Goal: Task Accomplishment & Management: Manage account settings

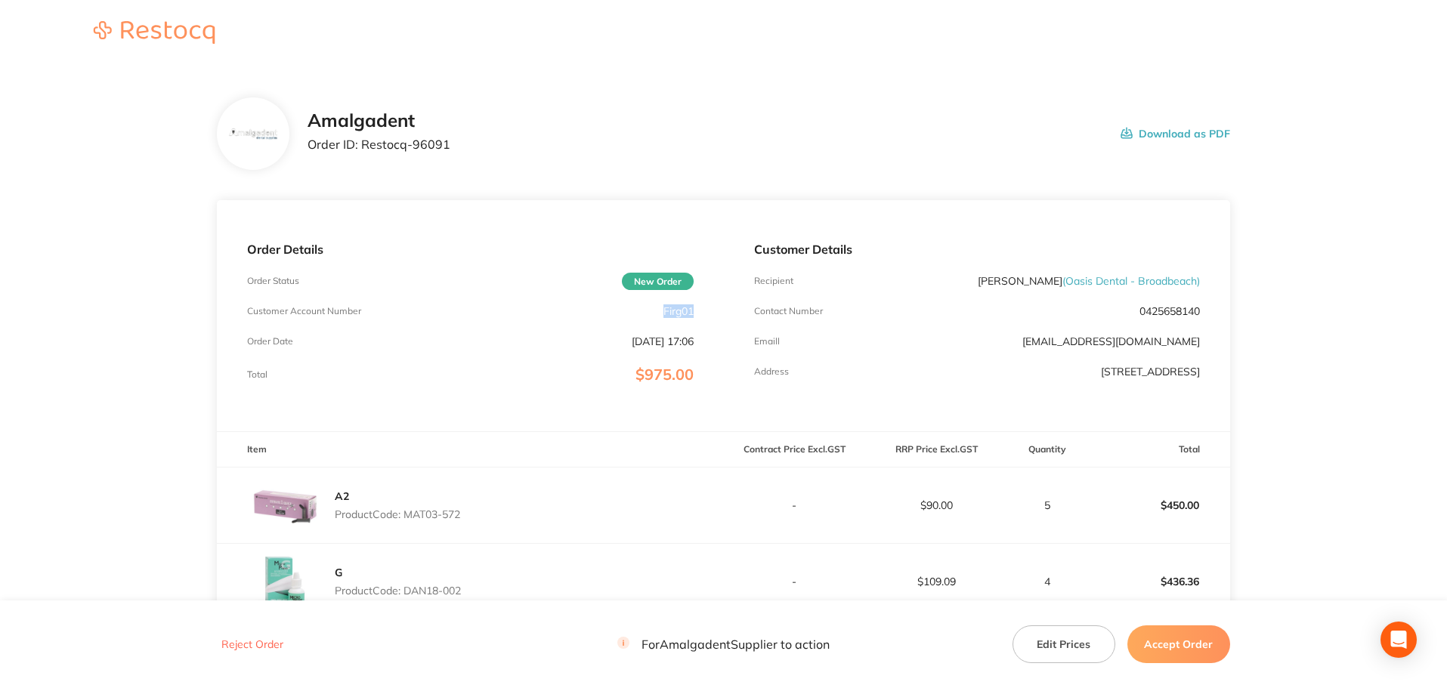
drag, startPoint x: 706, startPoint y: 309, endPoint x: 658, endPoint y: 308, distance: 48.4
click at [658, 308] on div "Order Details Order Status New Order Customer Account Number Firg01 Order Date …" at bounding box center [470, 315] width 506 height 231
copy p "Firg01"
click at [107, 245] on main "Amalgadent Order ID: Restocq- 96091 Download as PDF Order Details Order Status …" at bounding box center [723, 484] width 1447 height 834
drag, startPoint x: 447, startPoint y: 144, endPoint x: 361, endPoint y: 150, distance: 86.3
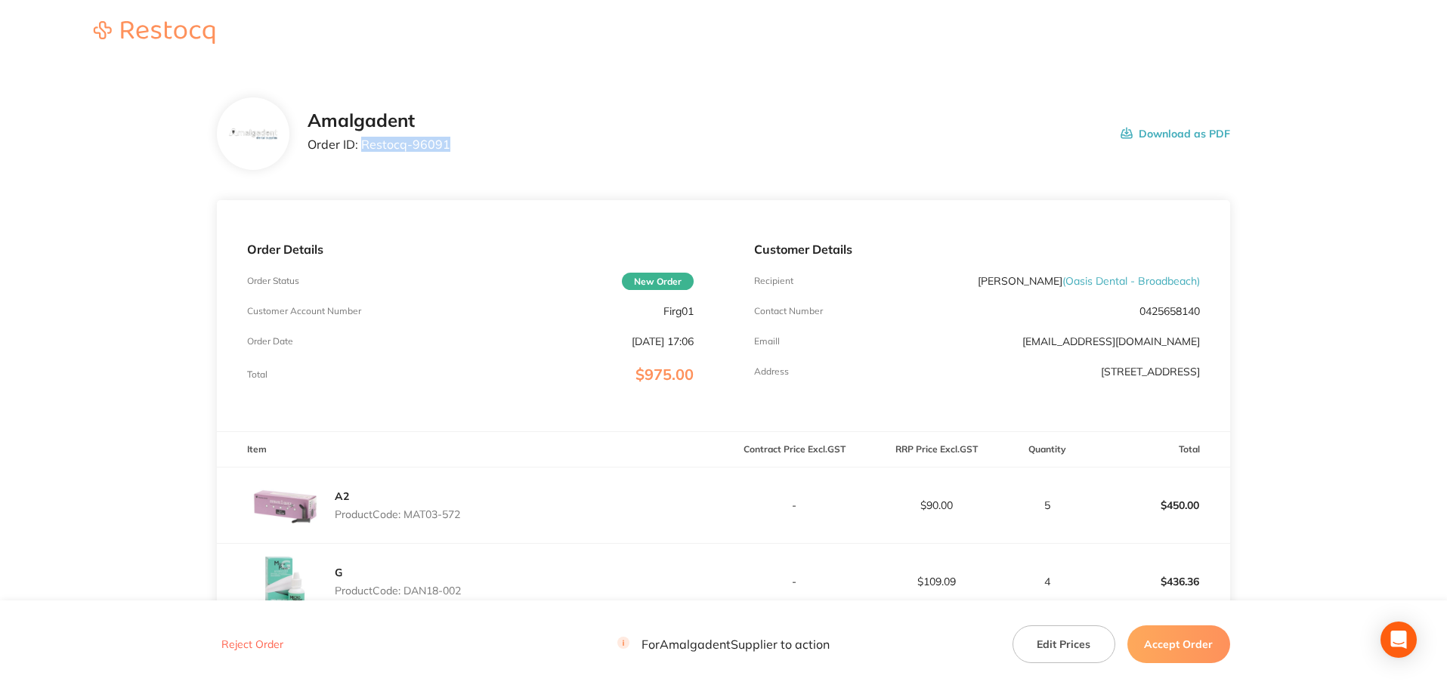
click at [361, 150] on div "Amalgadent Order ID: Restocq- 96091 Download as PDF" at bounding box center [769, 133] width 923 height 47
copy p "Restocq- 96091"
click at [153, 254] on main "Amalgadent Order ID: Restocq- 96091 Download as PDF Order Details Order Status …" at bounding box center [723, 484] width 1447 height 834
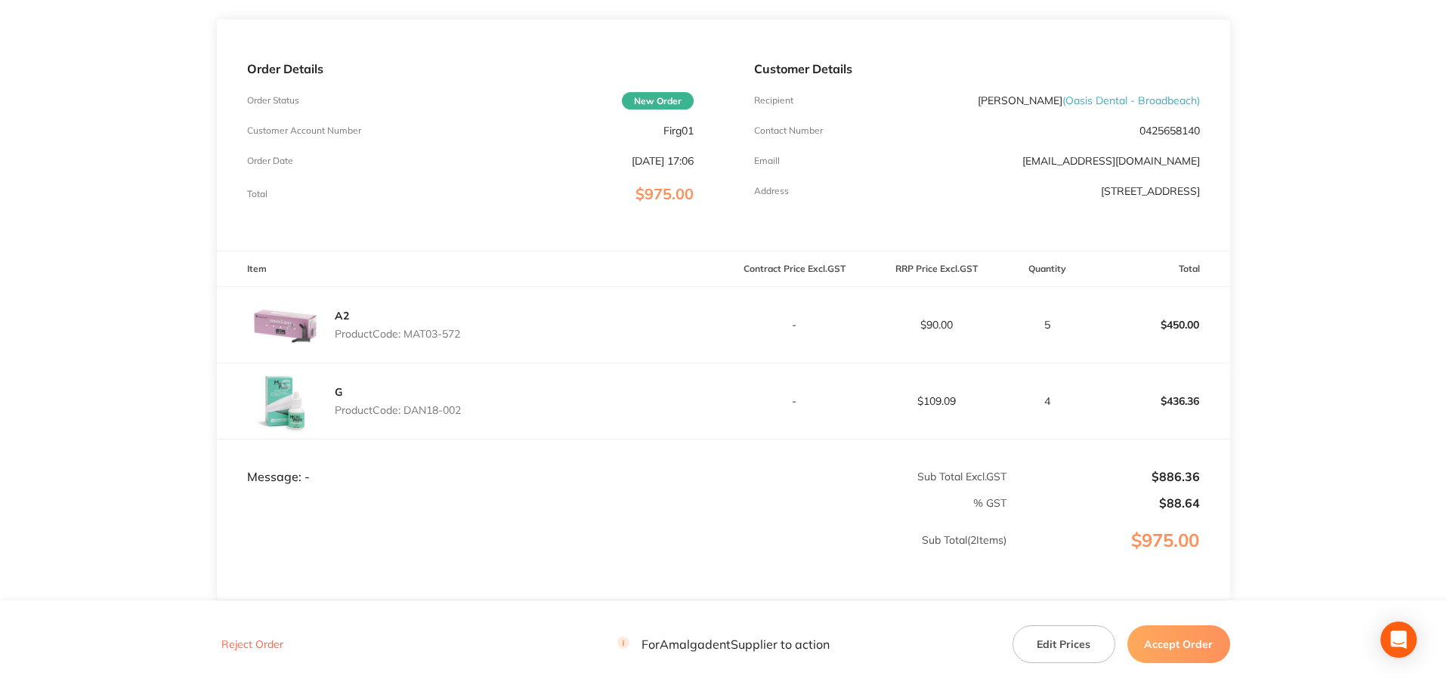
scroll to position [202, 0]
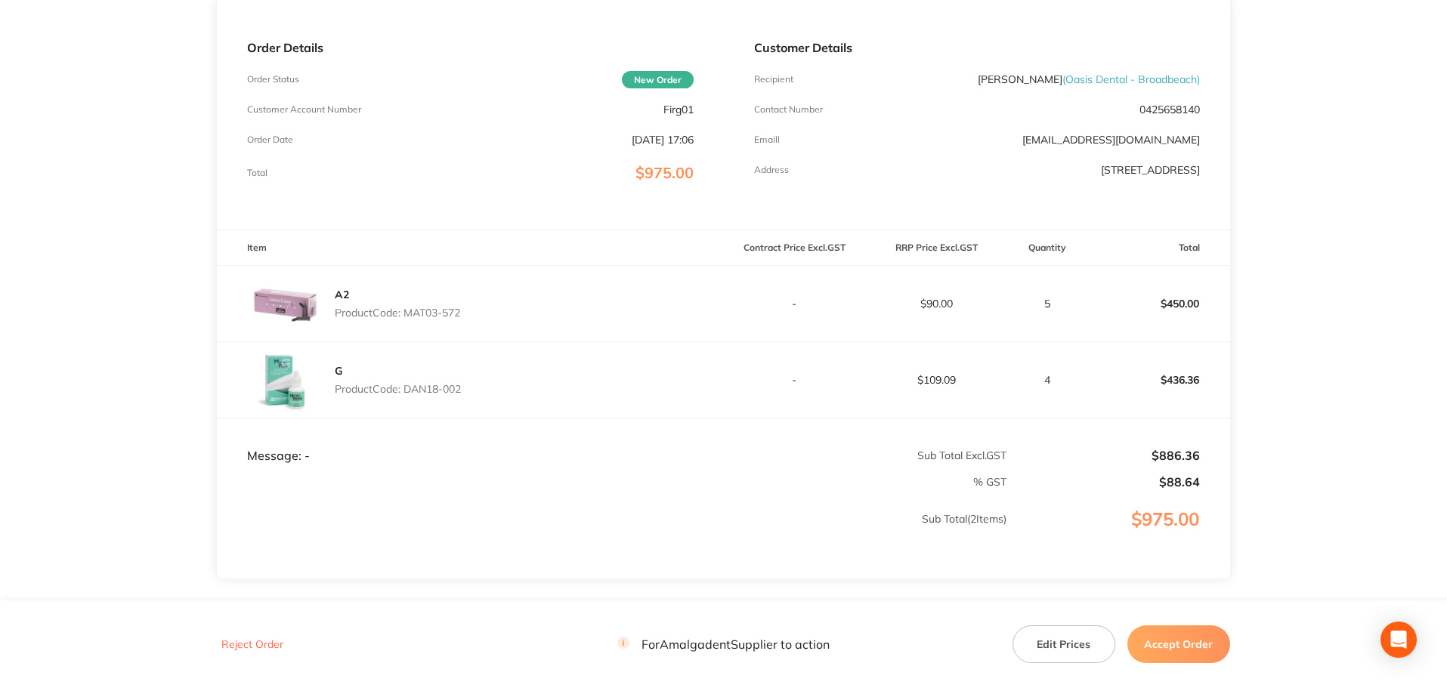
drag, startPoint x: 480, startPoint y: 307, endPoint x: 406, endPoint y: 306, distance: 74.0
click at [406, 306] on div "A2 Product Code: MAT03-572" at bounding box center [470, 304] width 506 height 76
copy p "MAT03-572"
drag, startPoint x: 132, startPoint y: 312, endPoint x: 372, endPoint y: 393, distance: 253.5
click at [133, 313] on main "Amalgadent Order ID: Restocq- 96091 Download as PDF Order Details Order Status …" at bounding box center [723, 283] width 1447 height 834
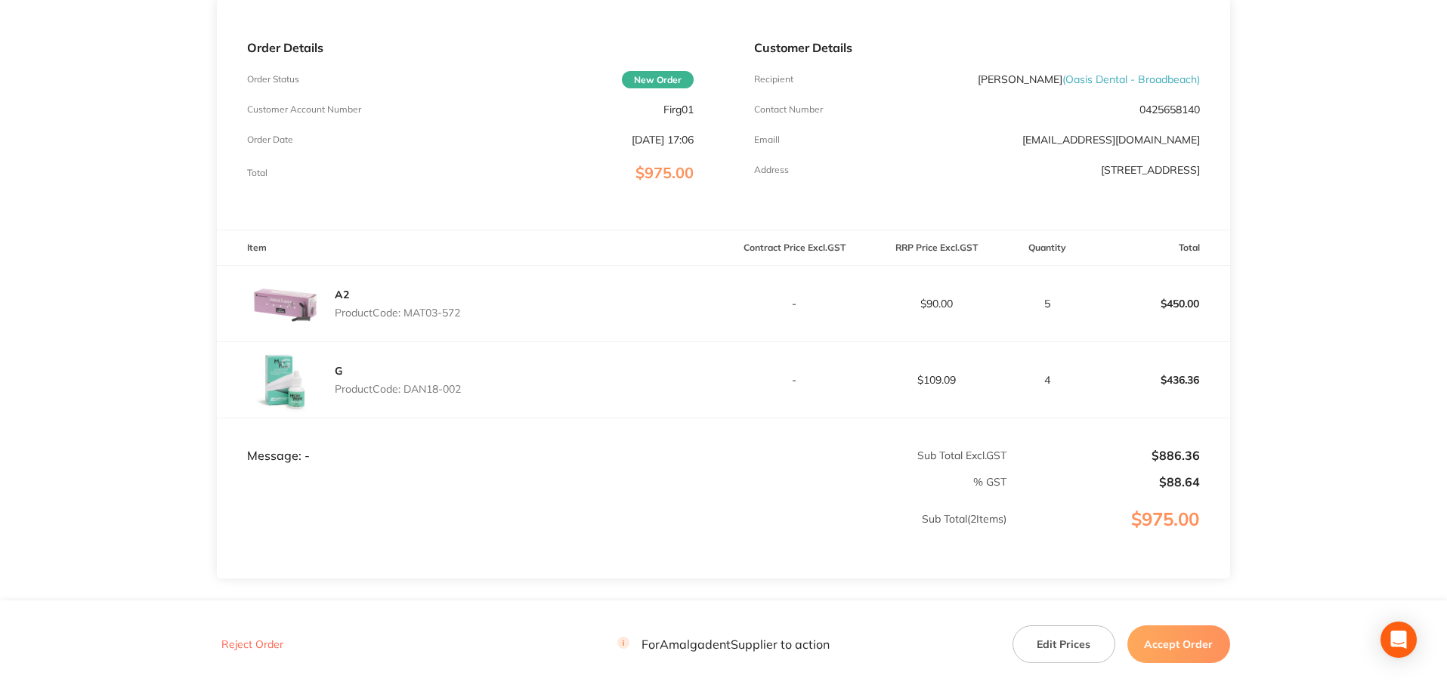
drag, startPoint x: 465, startPoint y: 388, endPoint x: 406, endPoint y: 391, distance: 59.0
click at [406, 391] on p "Product Code: DAN18-002" at bounding box center [398, 389] width 126 height 12
copy p "DAN18-002"
drag, startPoint x: 24, startPoint y: 172, endPoint x: 210, endPoint y: 230, distance: 194.5
click at [24, 172] on main "Amalgadent Order ID: Restocq- 96091 Download as PDF Order Details Order Status …" at bounding box center [723, 283] width 1447 height 834
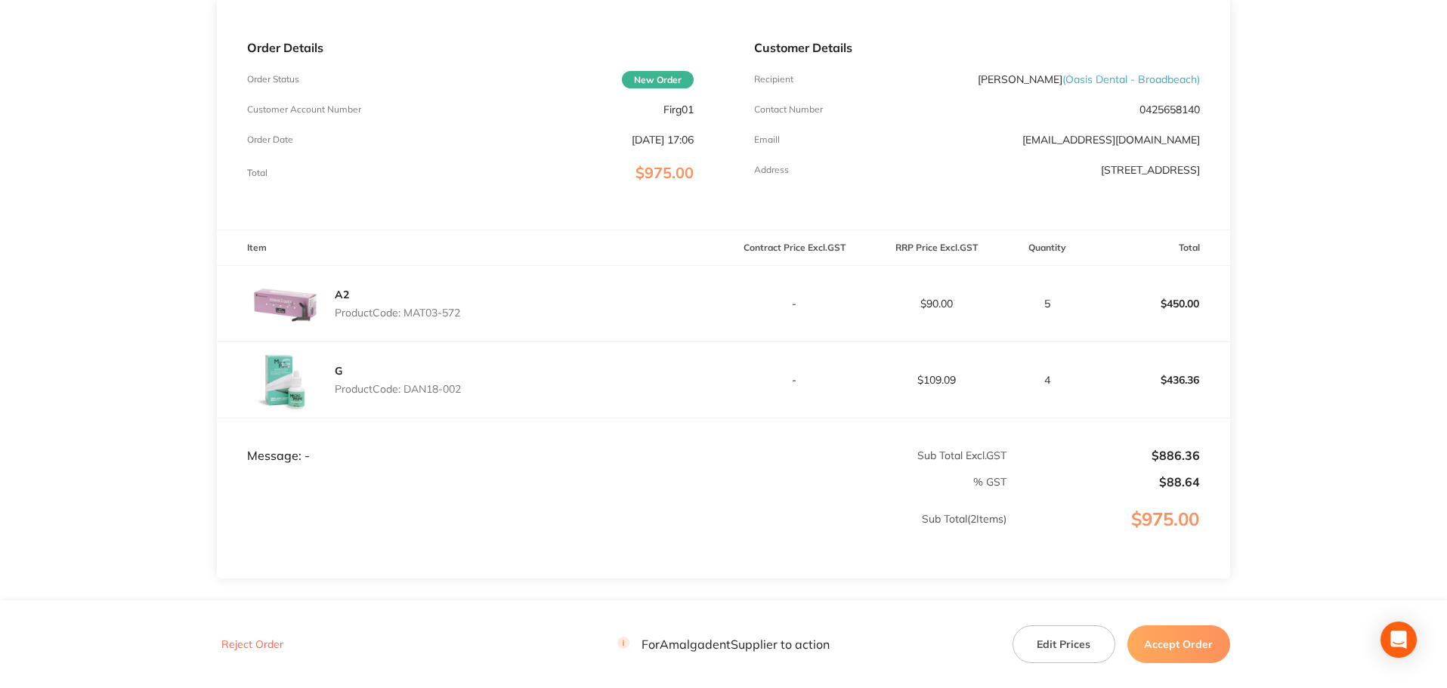
click at [1177, 644] on button "Accept Order" at bounding box center [1178, 645] width 103 height 38
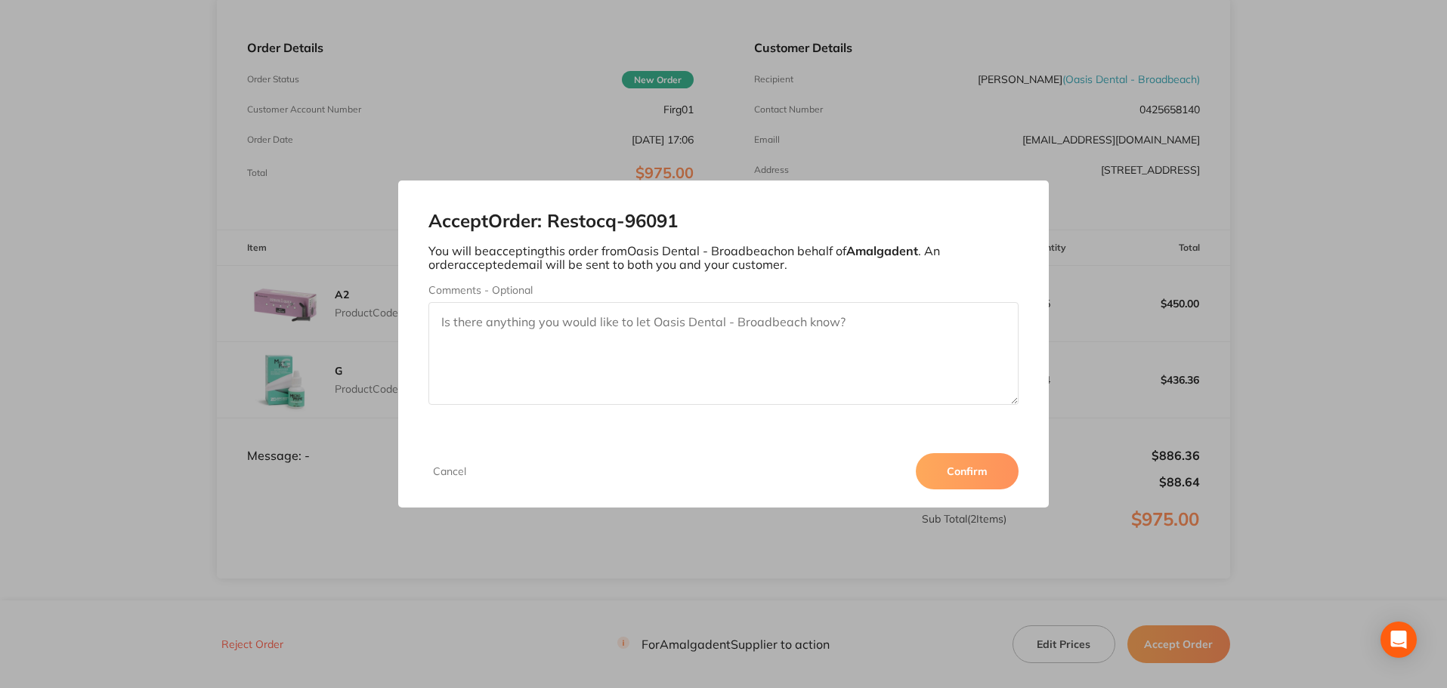
click at [944, 467] on button "Confirm" at bounding box center [967, 471] width 103 height 36
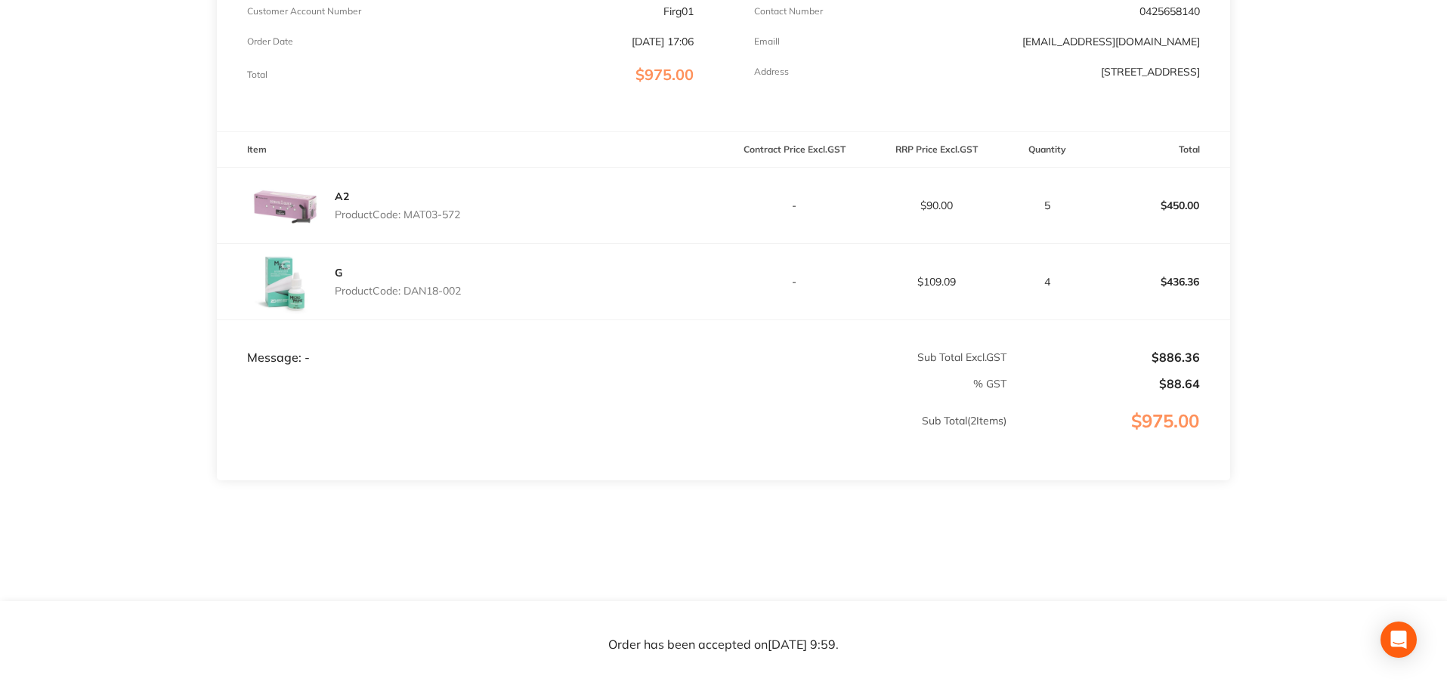
scroll to position [0, 0]
